Goal: Transaction & Acquisition: Purchase product/service

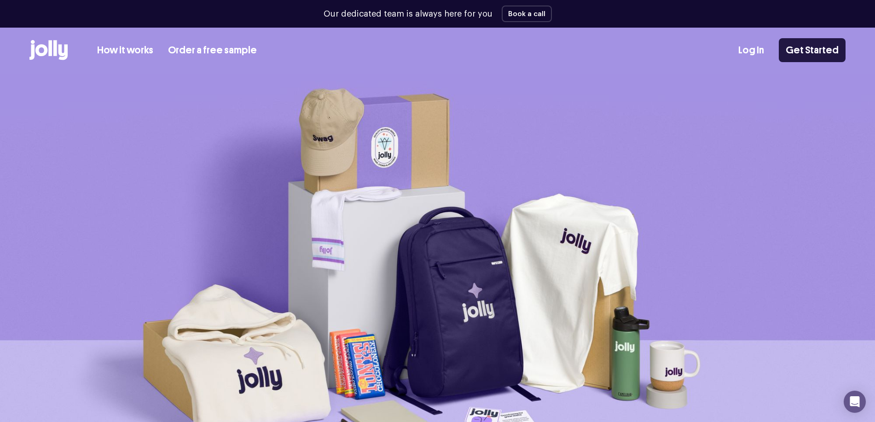
click at [808, 49] on link "Get Started" at bounding box center [812, 50] width 67 height 24
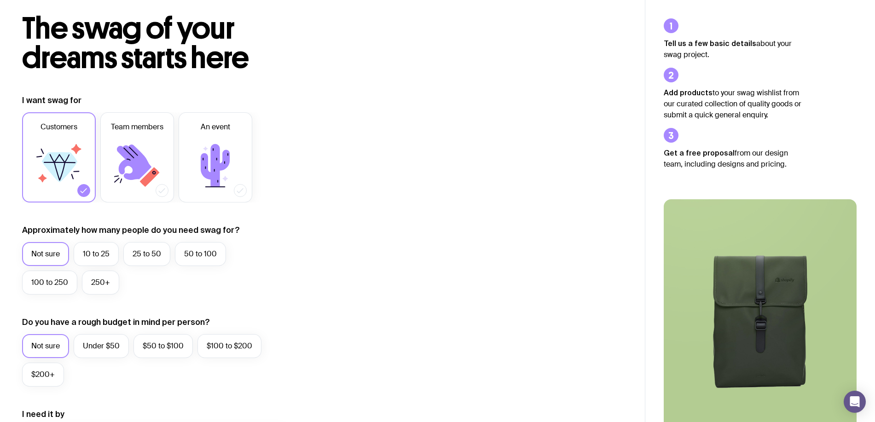
scroll to position [92, 0]
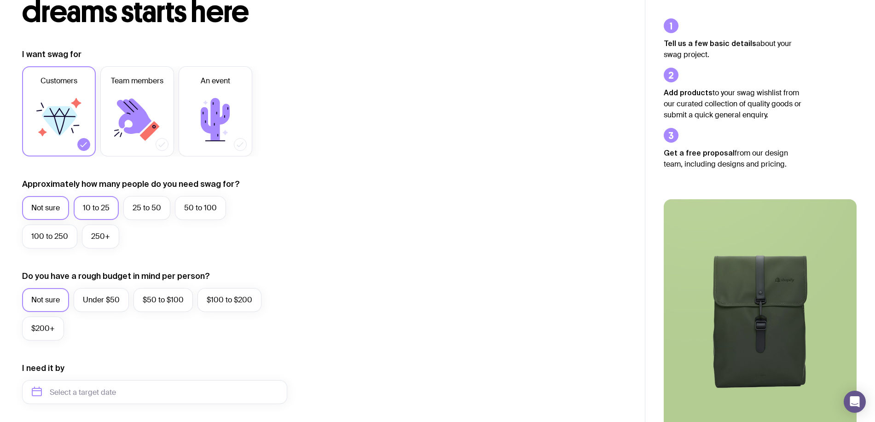
click at [97, 207] on label "10 to 25" at bounding box center [96, 208] width 45 height 24
click at [0, 0] on input "10 to 25" at bounding box center [0, 0] width 0 height 0
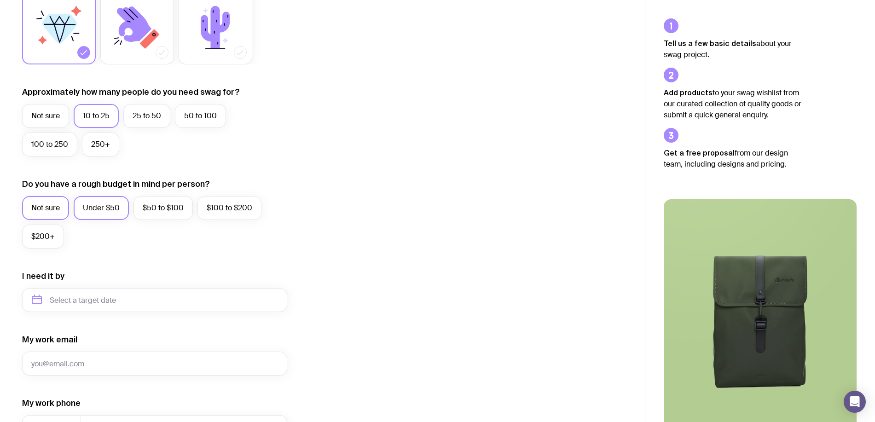
click at [121, 205] on label "Under $50" at bounding box center [101, 208] width 55 height 24
click at [0, 0] on input "Under $50" at bounding box center [0, 0] width 0 height 0
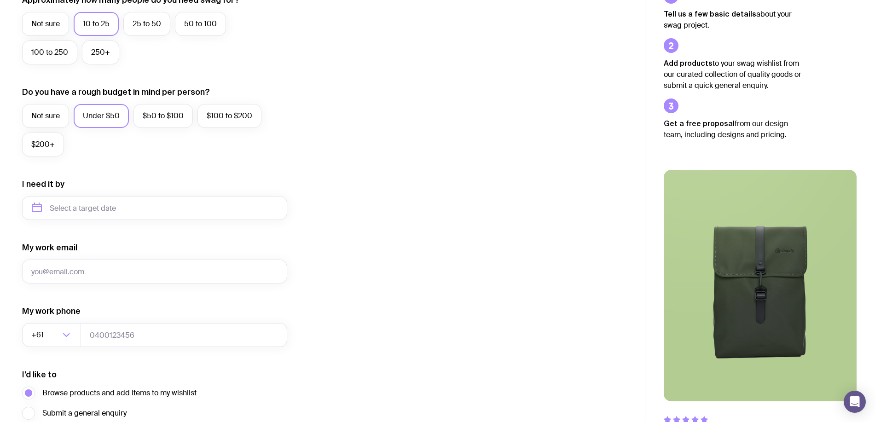
scroll to position [360, 0]
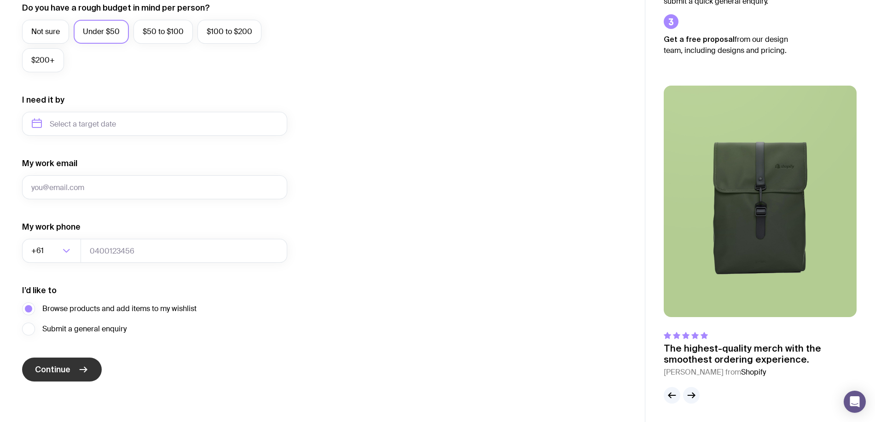
click at [56, 364] on span "Continue" at bounding box center [52, 369] width 35 height 11
click at [137, 189] on input "My work email" at bounding box center [154, 187] width 265 height 24
click at [429, 166] on div "I want swag for Customers Team members An event Approximately how many people d…" at bounding box center [322, 80] width 601 height 601
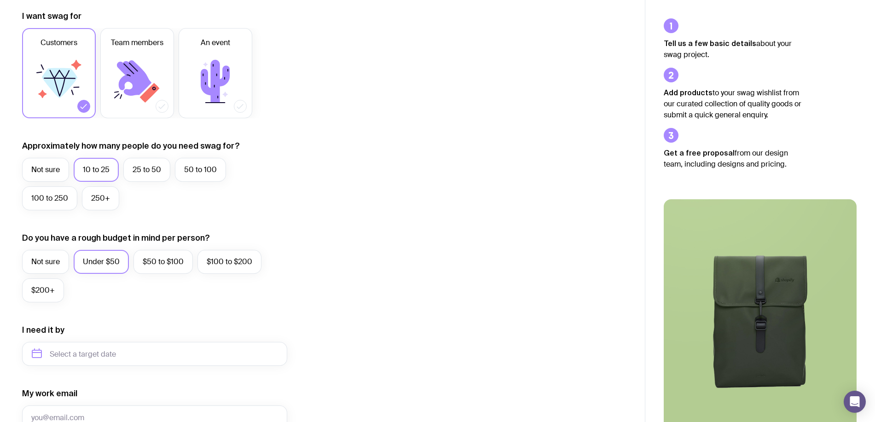
scroll to position [0, 0]
